Goal: Use online tool/utility: Use online tool/utility

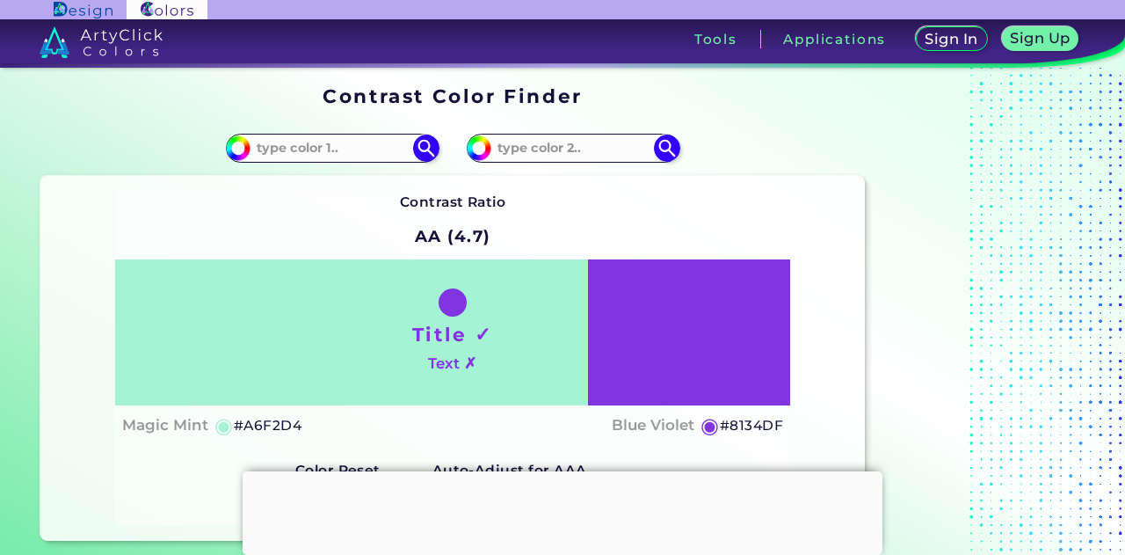
click at [341, 140] on input at bounding box center [331, 148] width 163 height 24
paste input "#a0c666"
type input "#a0c666"
type input "#A0C666"
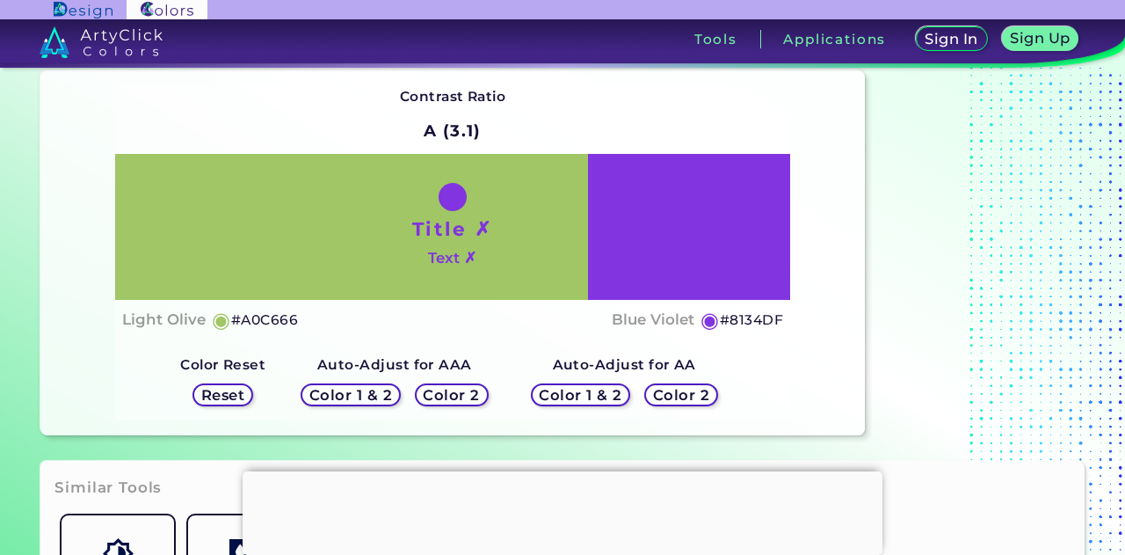
scroll to position [148, 0]
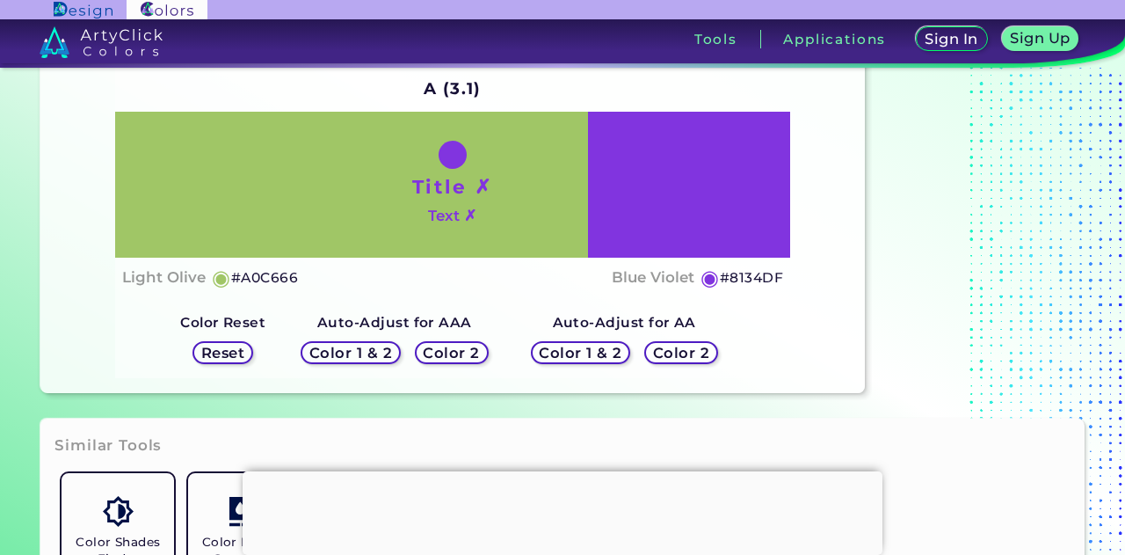
click at [463, 347] on h5 "Color 2" at bounding box center [451, 352] width 51 height 13
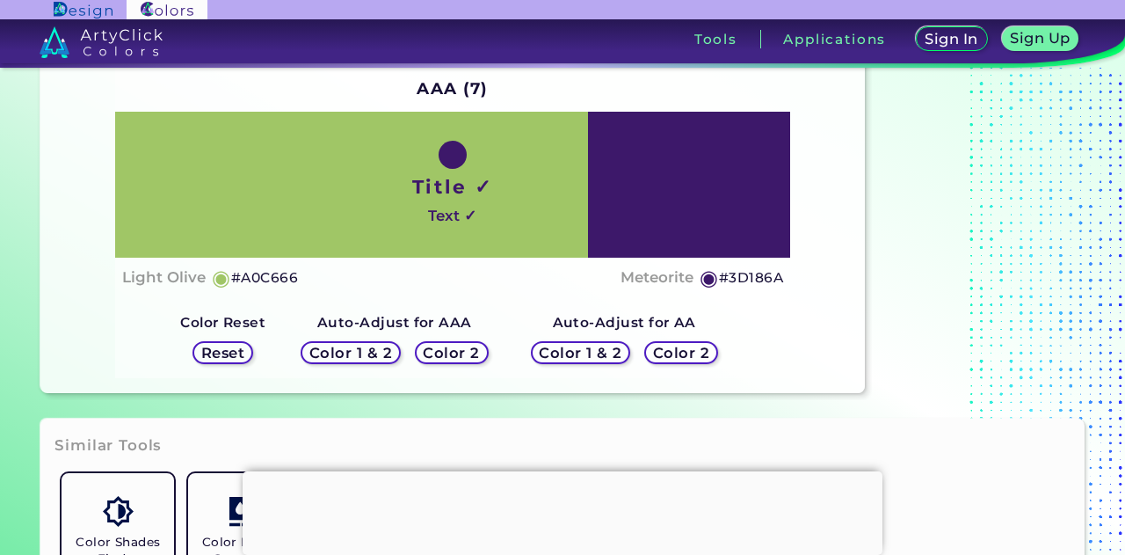
click at [749, 277] on h5 "#3D186A" at bounding box center [751, 277] width 64 height 23
click at [749, 277] on h5 "#3D186A copied" at bounding box center [751, 277] width 64 height 23
copy h5 "#"
